Goal: Task Accomplishment & Management: Manage account settings

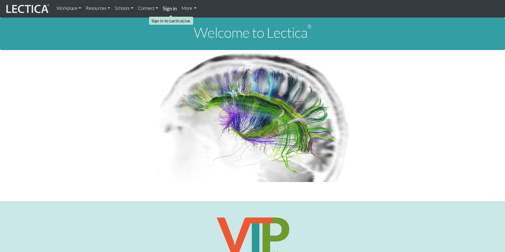
click at [174, 8] on strong "Sign in" at bounding box center [170, 8] width 14 height 6
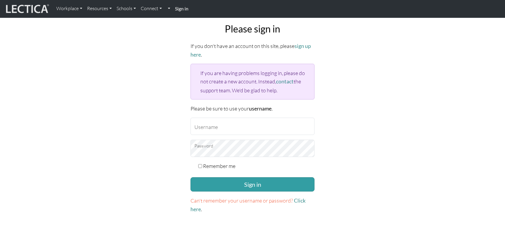
scroll to position [45, 0]
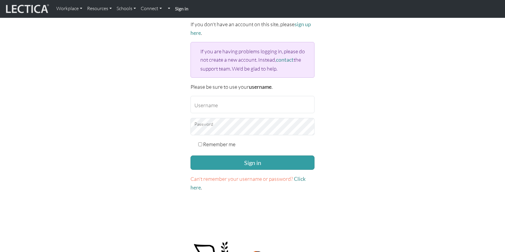
click at [190, 113] on div at bounding box center [190, 113] width 0 height 0
type input "BennyAusmus3000"
click at [267, 156] on button "Sign in" at bounding box center [252, 163] width 124 height 14
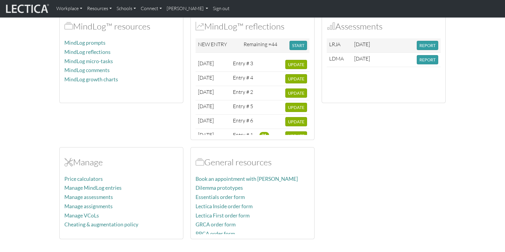
scroll to position [170, 0]
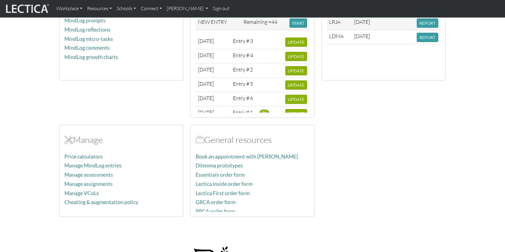
click at [218, 209] on link "PRCA order form" at bounding box center [214, 211] width 39 height 6
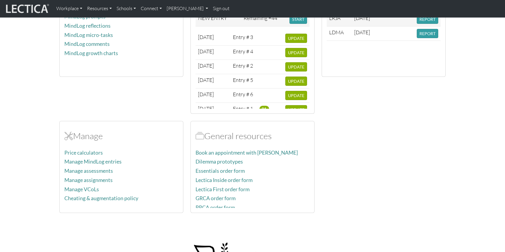
scroll to position [239, 0]
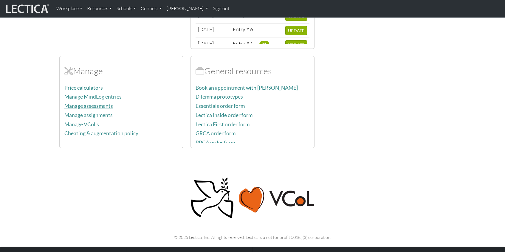
click at [83, 105] on link "Manage assessments" at bounding box center [88, 106] width 49 height 6
click at [99, 114] on link "Manage assignments" at bounding box center [88, 115] width 48 height 6
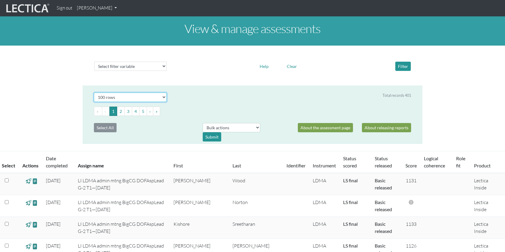
click at [150, 98] on select "Select # rows to display 10 rows 20 rows 50 rows 100 rows 200 rows 500 rows 100…" at bounding box center [130, 97] width 73 height 9
select select "1000"
click at [94, 93] on select "Select # rows to display 10 rows 20 rows 50 rows 100 rows 200 rows 500 rows 100…" at bounding box center [130, 97] width 73 height 9
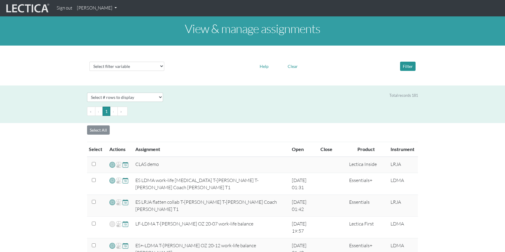
select select
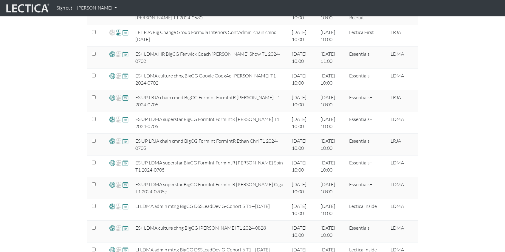
scroll to position [3246, 0]
